Goal: Information Seeking & Learning: Learn about a topic

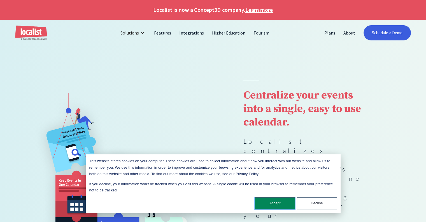
click at [277, 205] on button "Accept" at bounding box center [275, 203] width 40 height 12
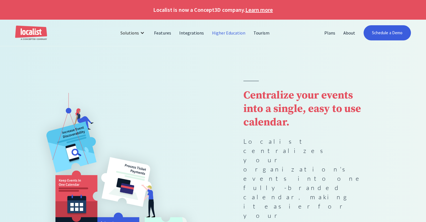
click at [230, 35] on link "Higher Education" at bounding box center [229, 32] width 42 height 13
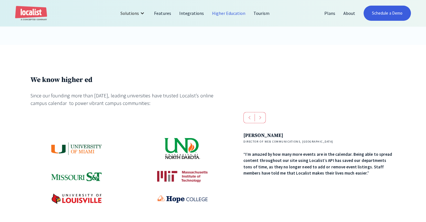
scroll to position [224, 0]
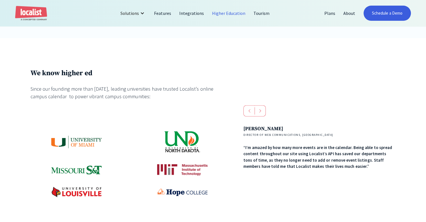
click at [262, 113] on div "next slide" at bounding box center [260, 110] width 11 height 11
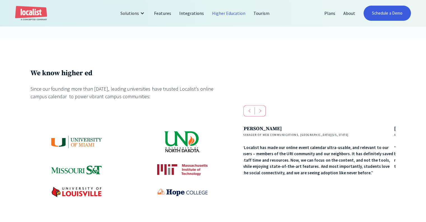
click at [262, 113] on div "next slide" at bounding box center [260, 110] width 11 height 11
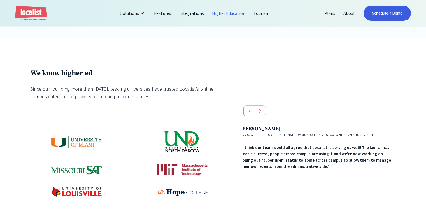
click at [262, 113] on div "next slide" at bounding box center [260, 110] width 11 height 11
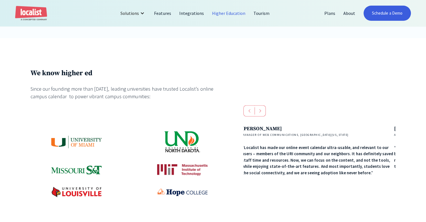
click at [262, 113] on div "next slide" at bounding box center [260, 110] width 11 height 11
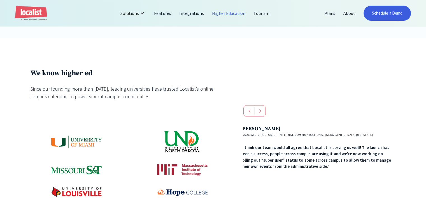
click at [262, 113] on div "next slide" at bounding box center [260, 110] width 11 height 11
click at [319, 104] on div "We know higher ed Since our founding more than [DATE], leading universities hav…" at bounding box center [214, 148] width 366 height 159
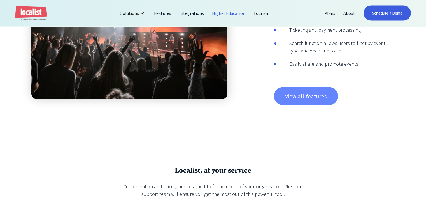
scroll to position [1093, 0]
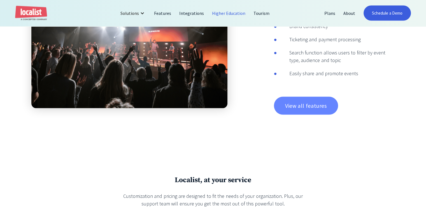
click at [316, 111] on link "View all features" at bounding box center [306, 106] width 64 height 18
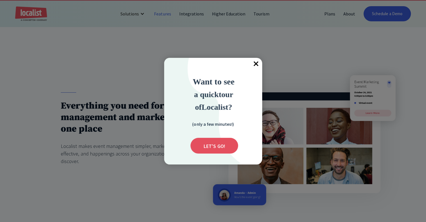
scroll to position [56, 0]
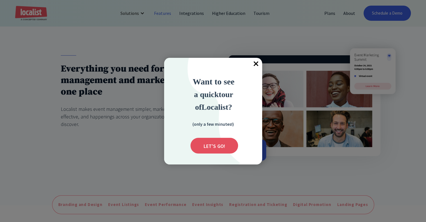
click at [256, 63] on span "×" at bounding box center [256, 64] width 12 height 12
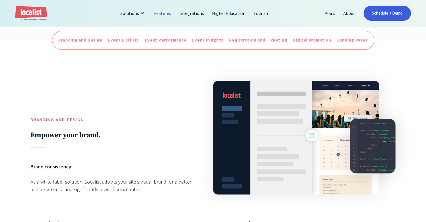
scroll to position [196, 0]
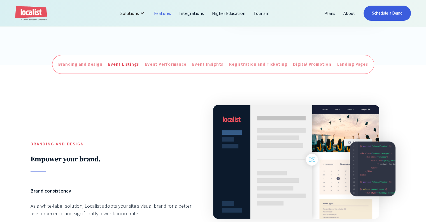
click at [120, 65] on div "Event Listings" at bounding box center [123, 64] width 31 height 6
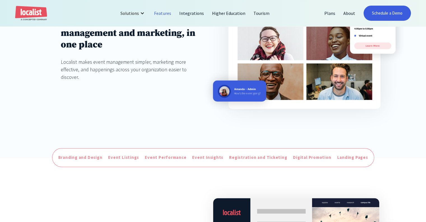
scroll to position [224, 0]
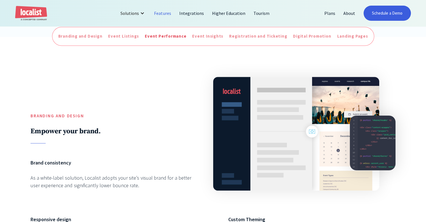
click at [165, 38] on div "Event Performance" at bounding box center [165, 36] width 41 height 6
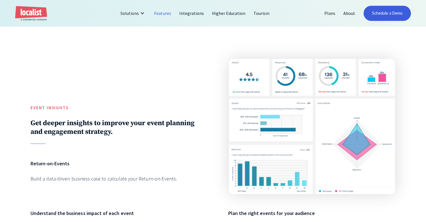
scroll to position [826, 0]
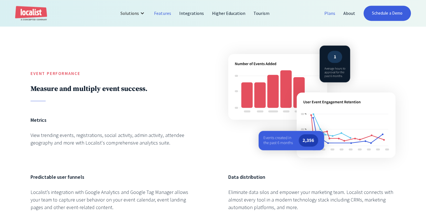
click at [335, 15] on link "Plans" at bounding box center [330, 12] width 19 height 13
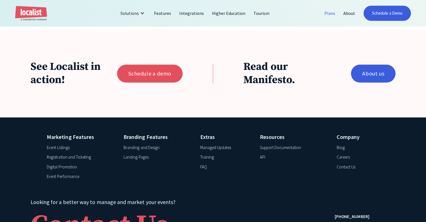
scroll to position [514, 0]
